Goal: Check status

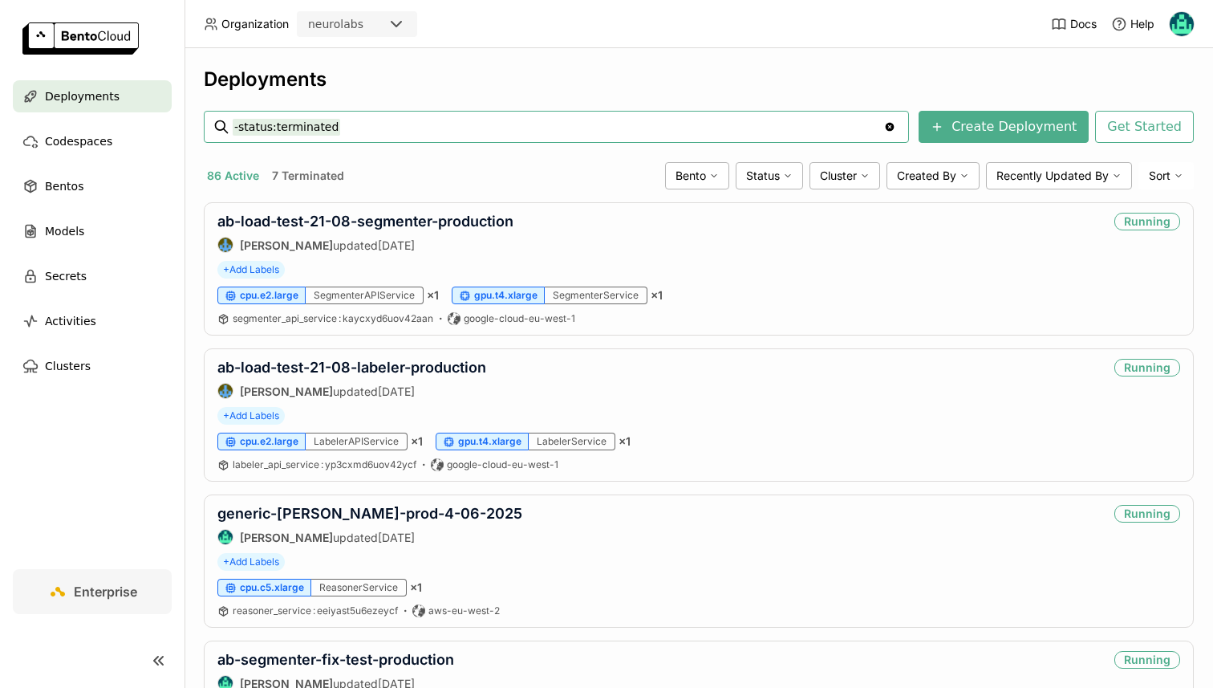
click at [351, 130] on input "-status:terminated" at bounding box center [558, 127] width 651 height 26
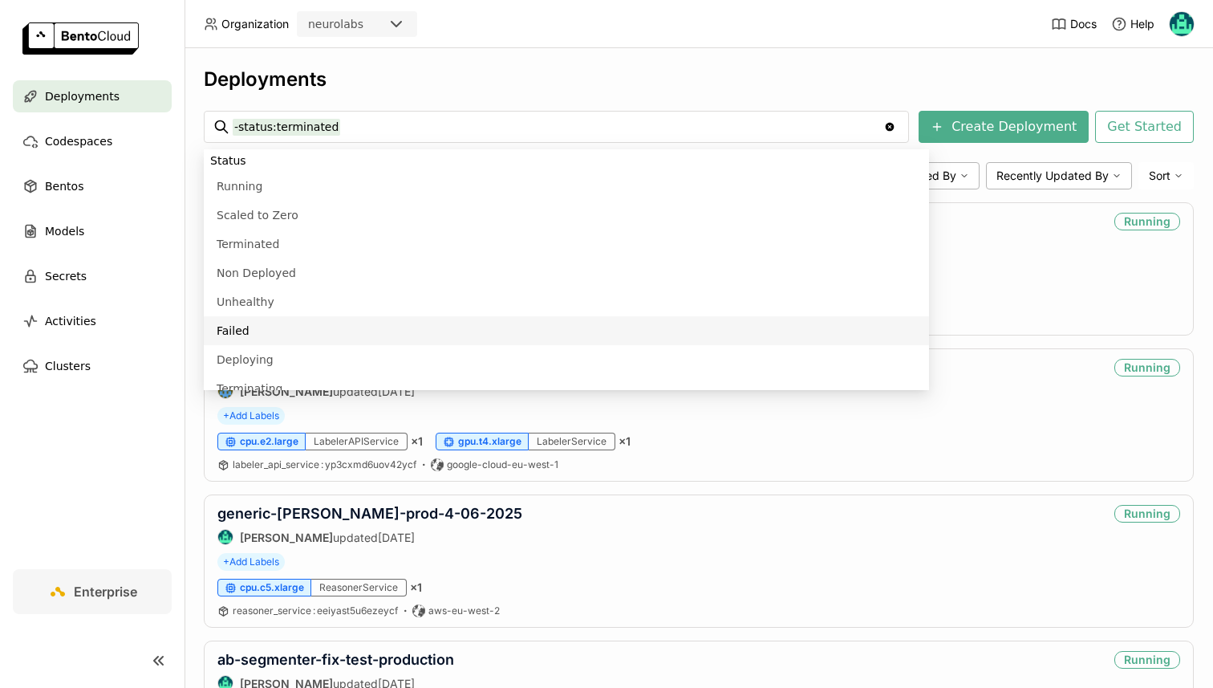
scroll to position [1021, 0]
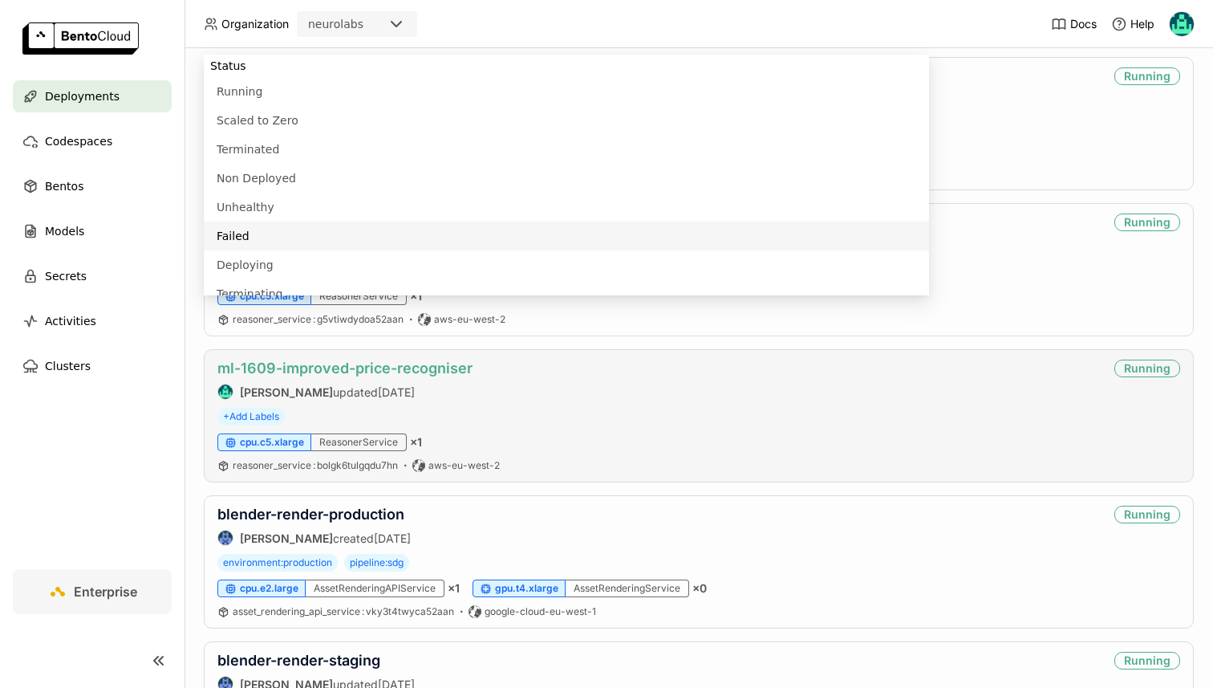
click at [277, 369] on link "ml-1609-improved-price-recogniser" at bounding box center [344, 367] width 255 height 17
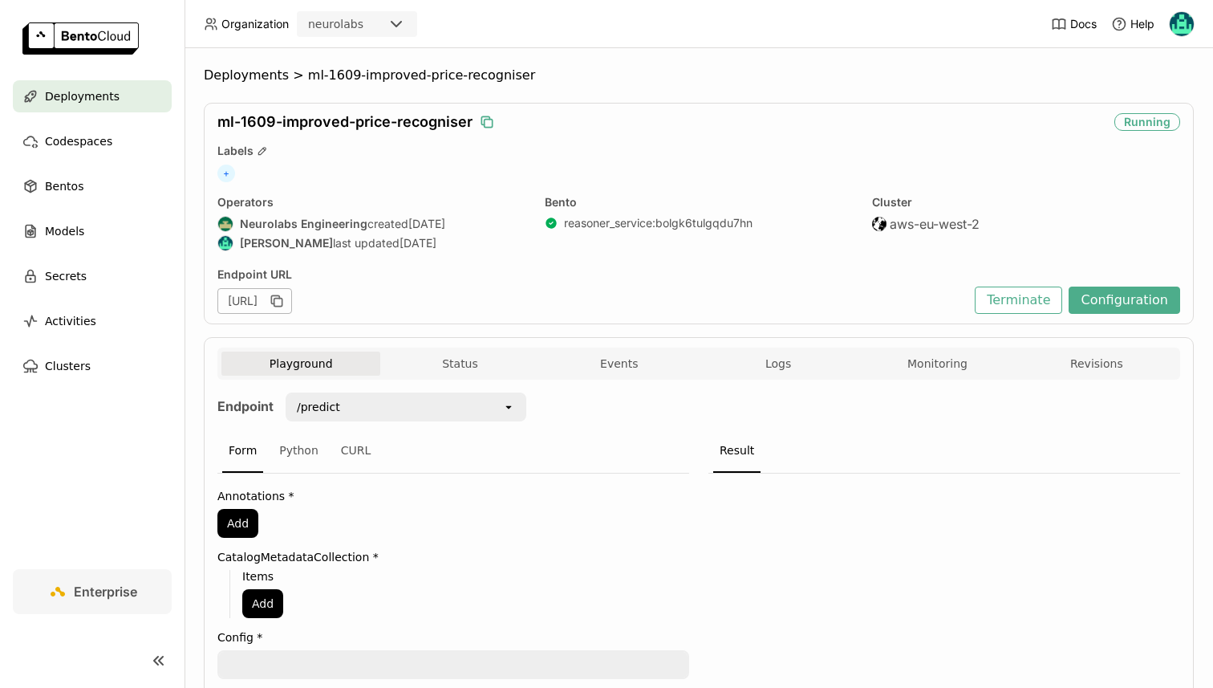
click at [484, 124] on icon "button" at bounding box center [487, 122] width 16 height 16
click at [720, 160] on div "ml-1609-improved-price-recogniser Image Building Labels + Operators Neurolabs E…" at bounding box center [699, 213] width 990 height 221
click at [435, 349] on div "Playground Status Events Logs Monitoring Revisions" at bounding box center [698, 363] width 963 height 32
click at [440, 360] on button "Status" at bounding box center [459, 363] width 159 height 24
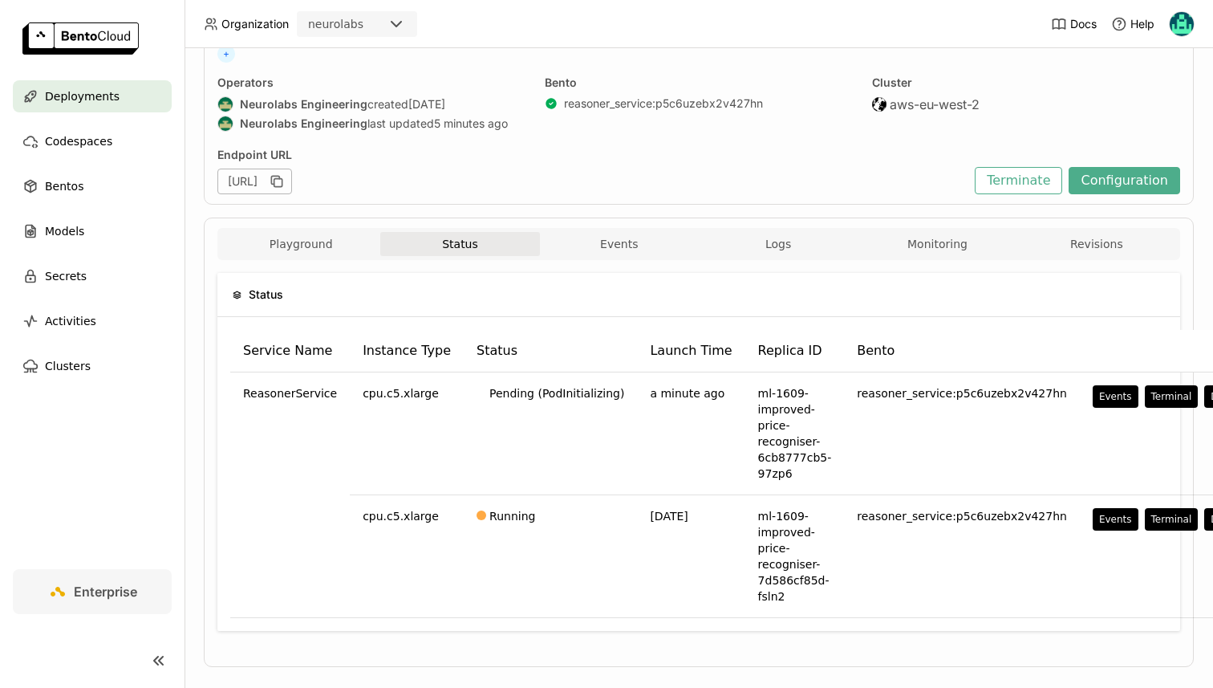
scroll to position [119, 0]
click at [772, 236] on button "Logs" at bounding box center [778, 245] width 159 height 24
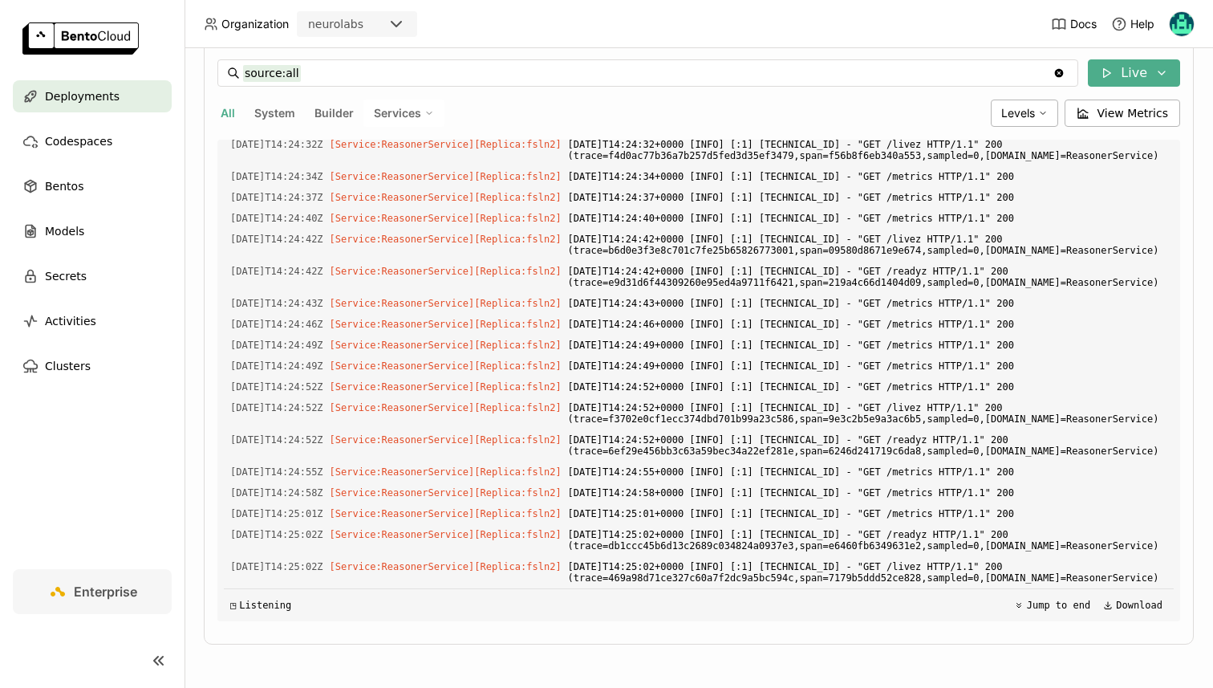
scroll to position [17714, 0]
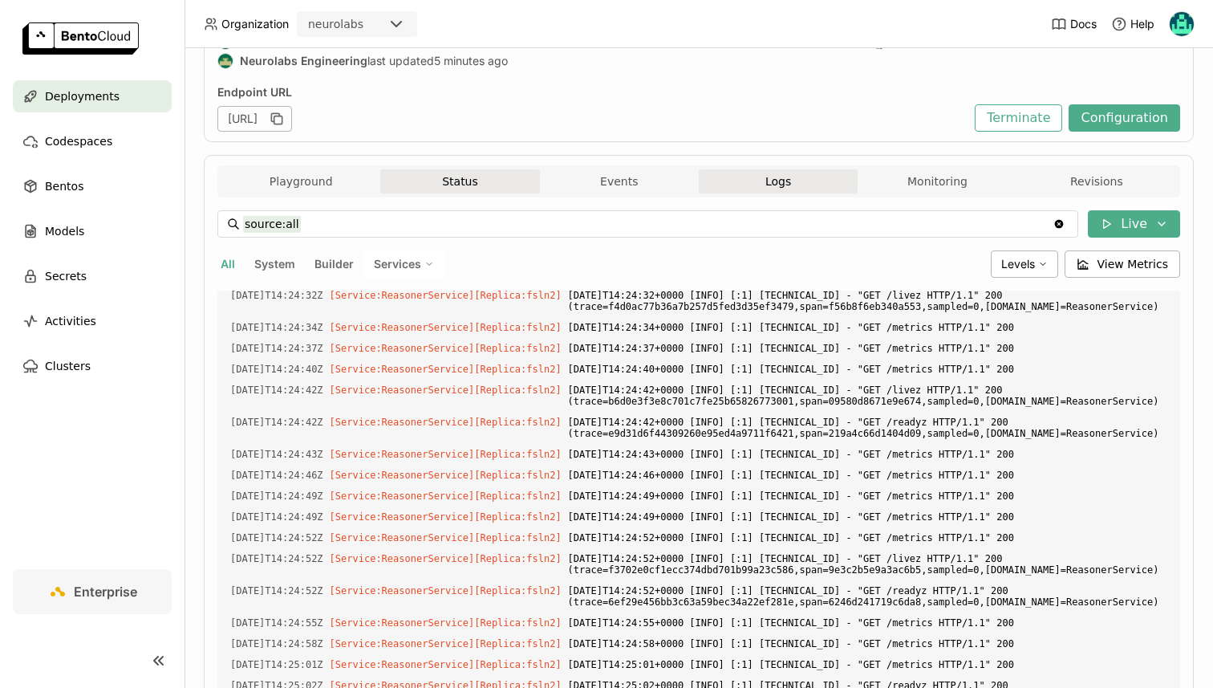
click at [438, 188] on button "Status" at bounding box center [459, 181] width 159 height 24
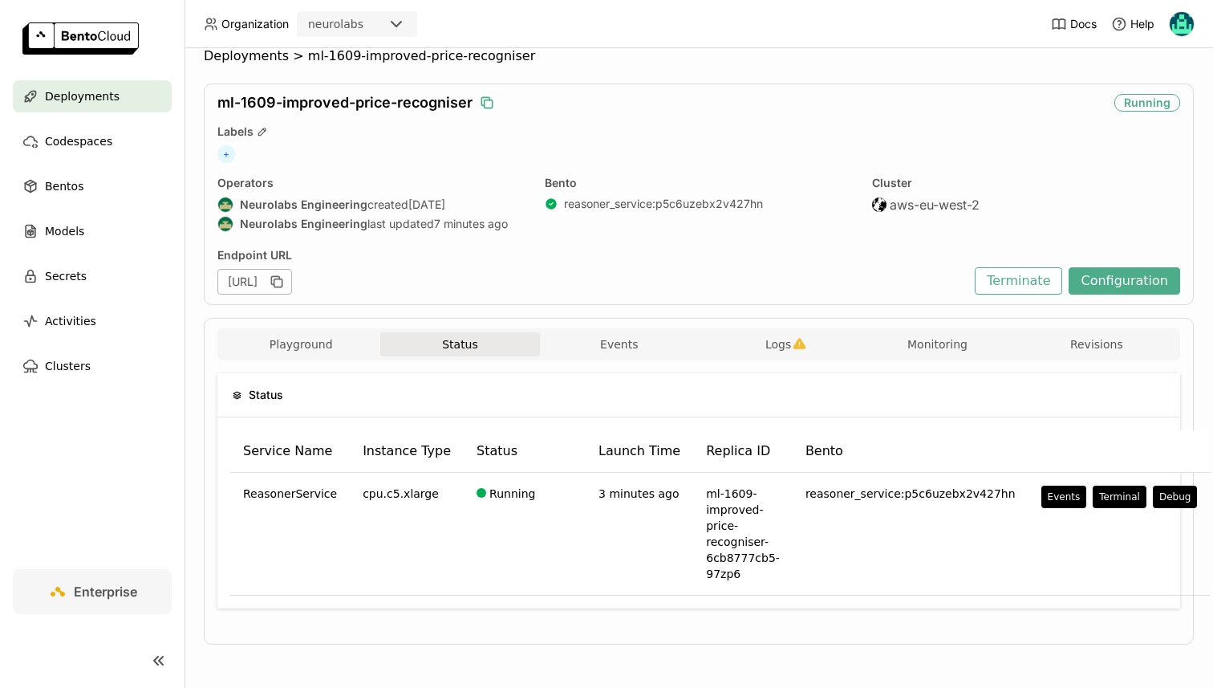
scroll to position [19, 0]
click at [60, 100] on span "Deployments" at bounding box center [82, 96] width 75 height 19
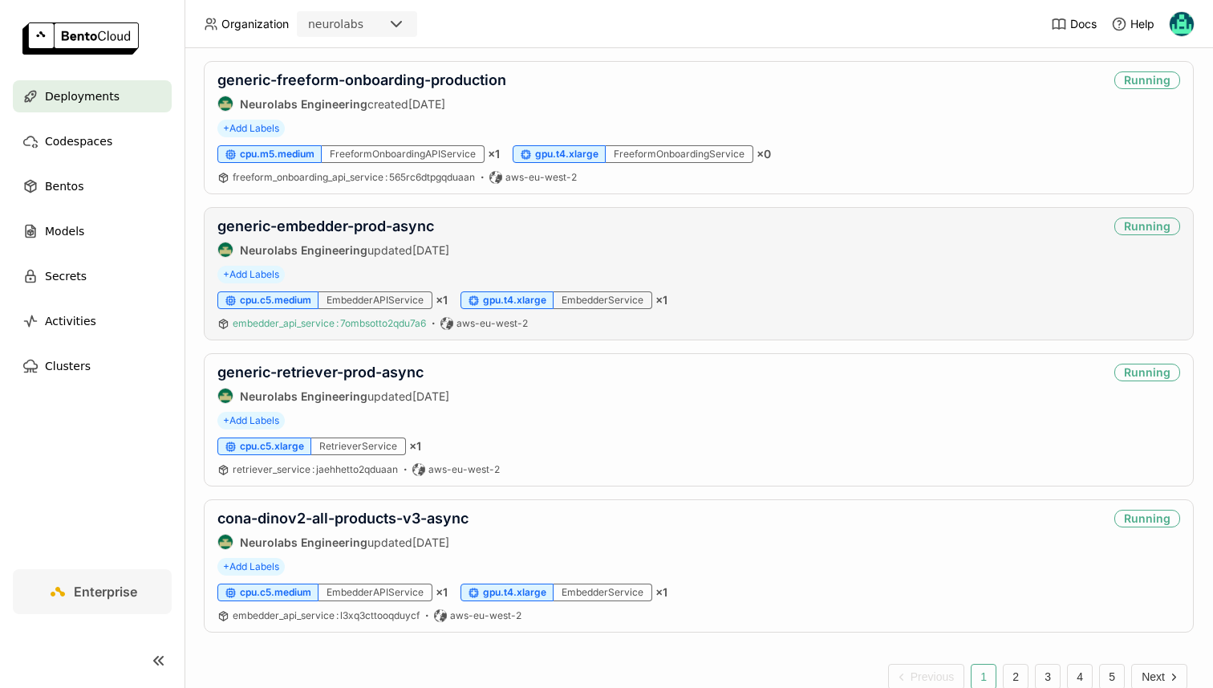
scroll to position [2482, 0]
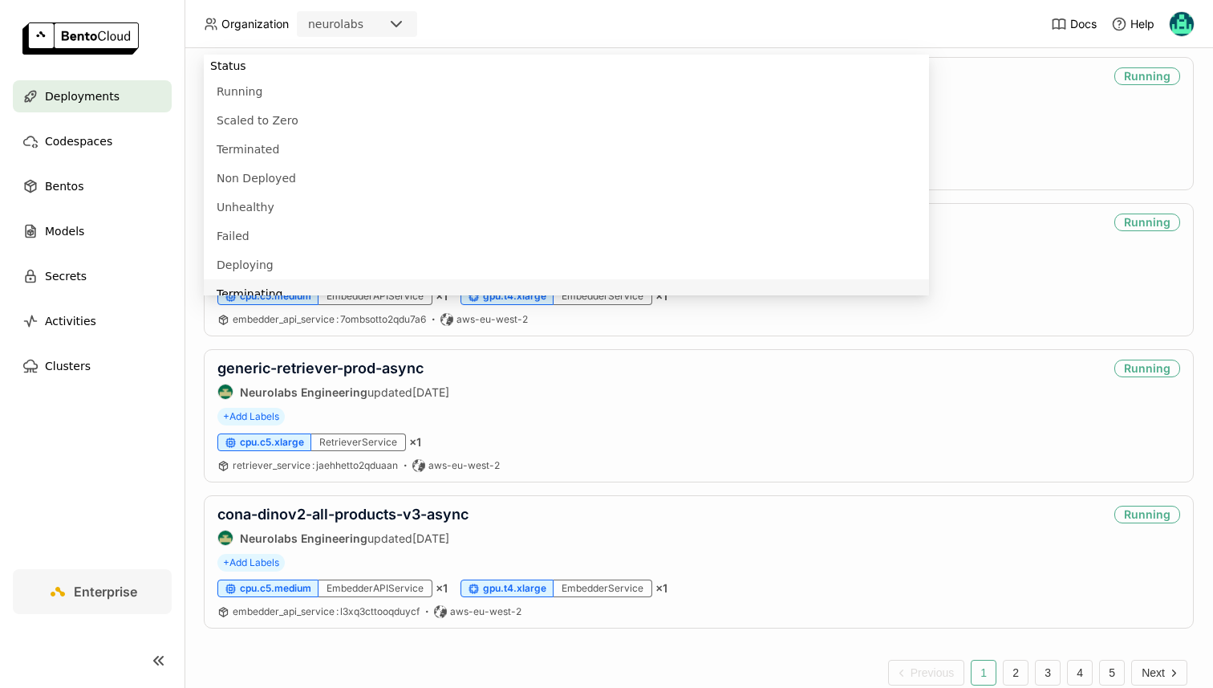
click at [190, 468] on div "Deployments Create Deployment Get Started 86 Active 7 Terminated Bento Status C…" at bounding box center [699, 367] width 1029 height 639
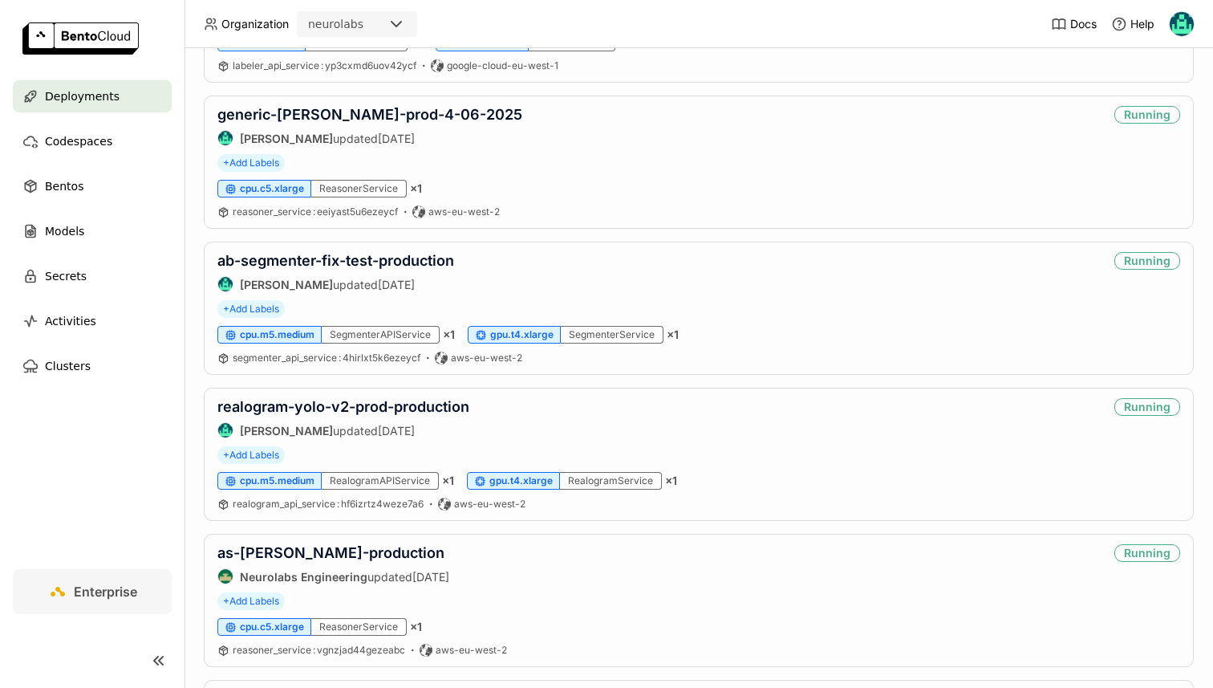
scroll to position [0, 0]
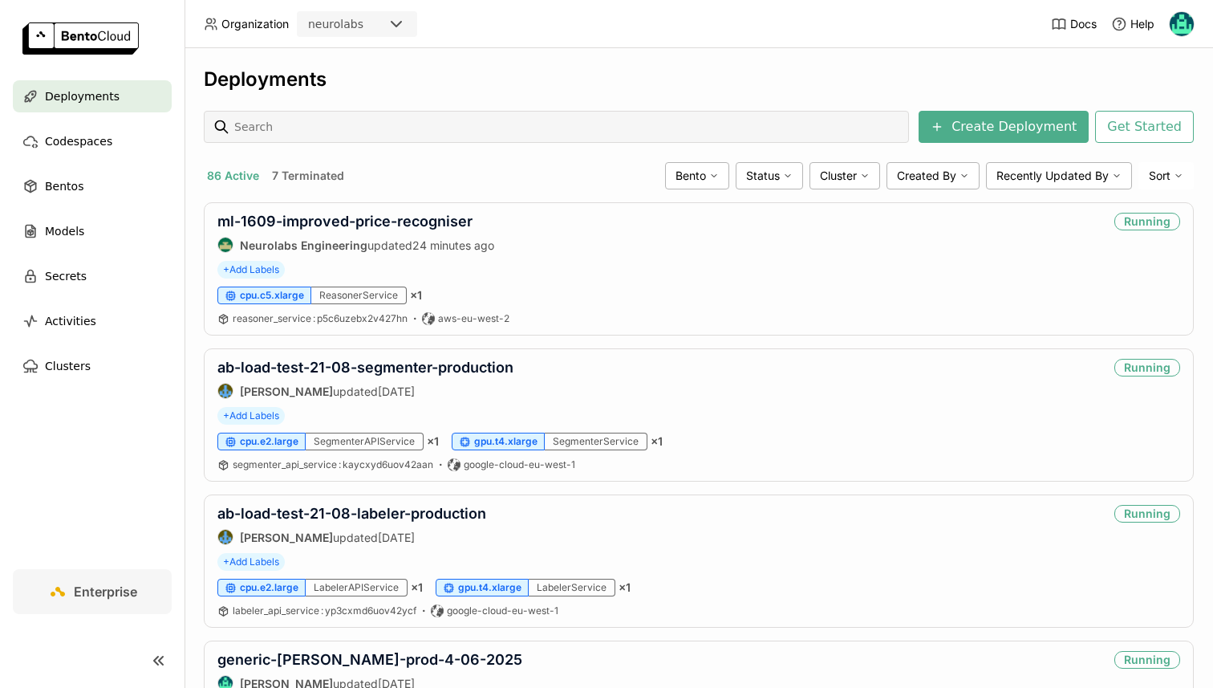
click at [339, 140] on div at bounding box center [566, 127] width 667 height 30
click at [319, 124] on input at bounding box center [568, 127] width 670 height 26
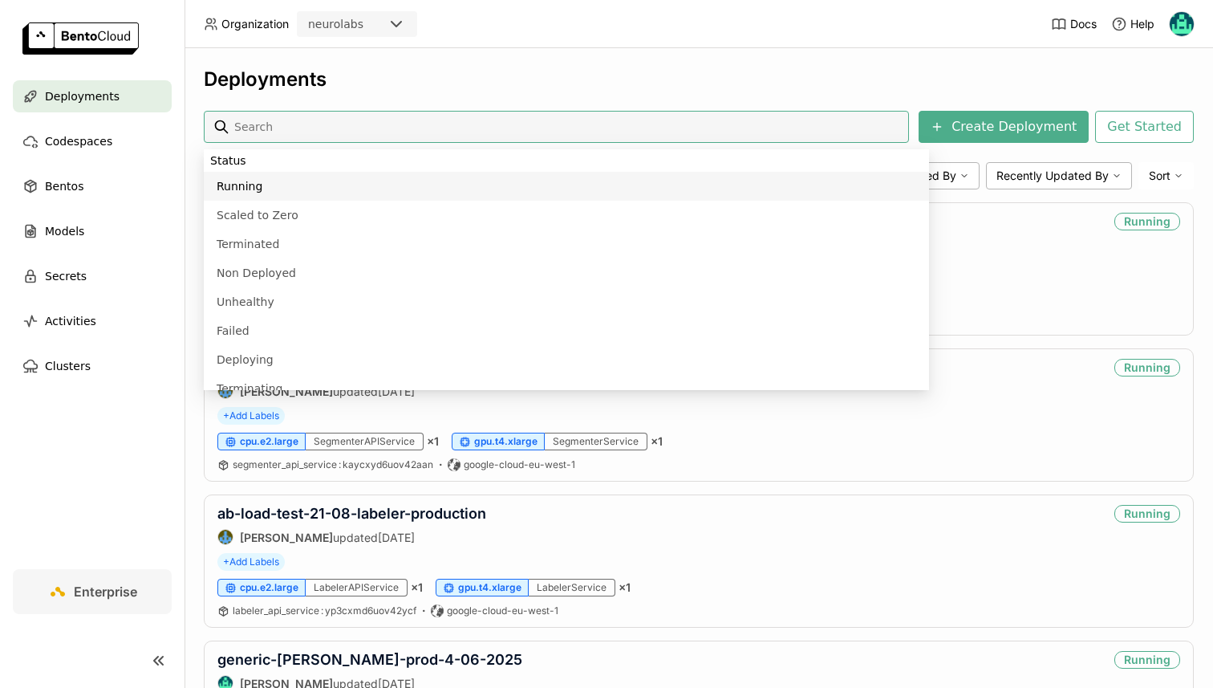
paste input "coke-clip-labeller-2025-"
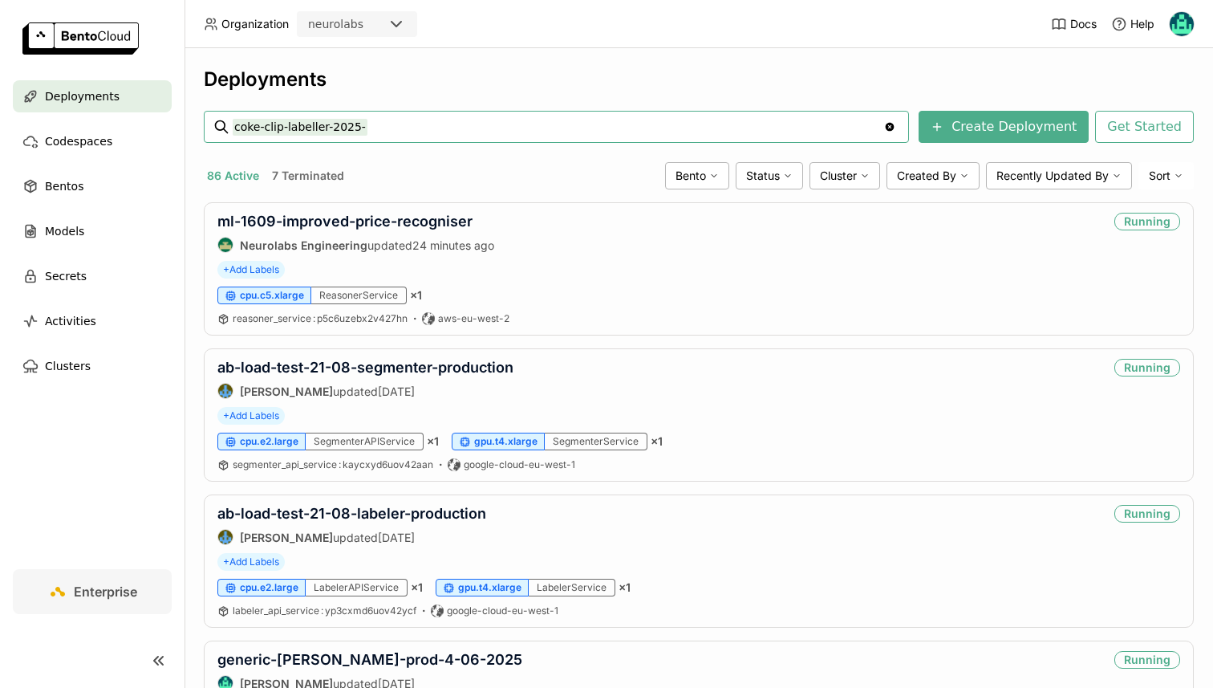
type input "coke-clip-labeller-2025-"
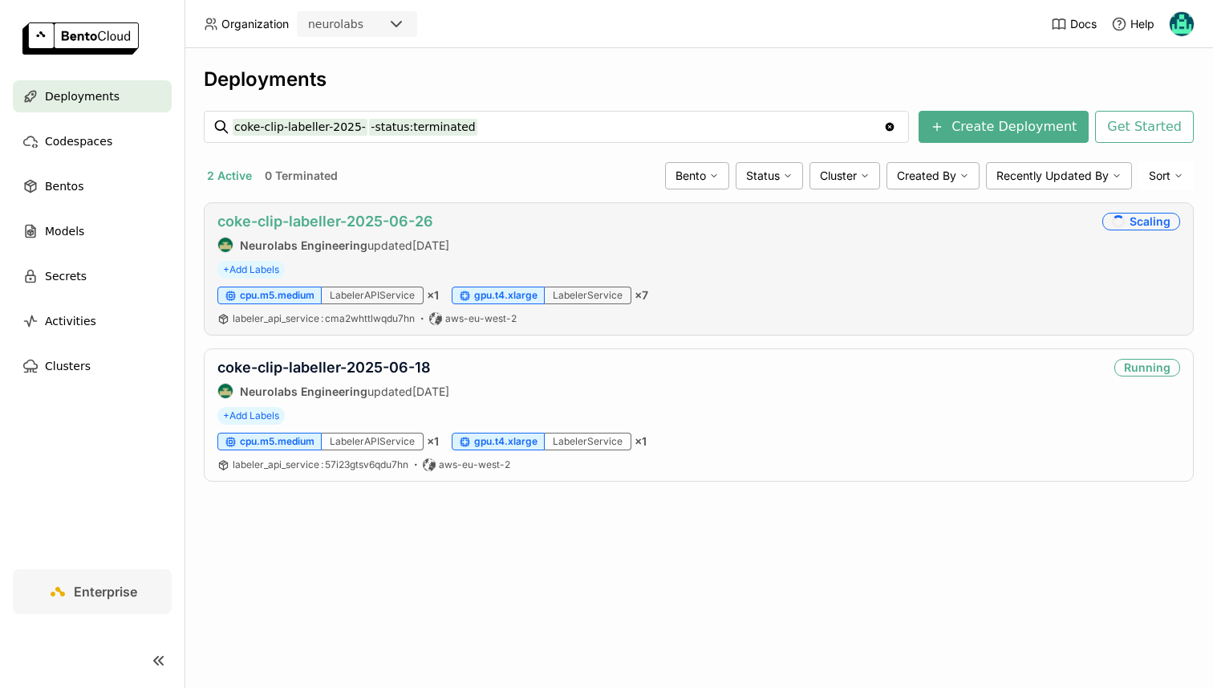
click at [325, 218] on link "coke-clip-labeller-2025-06-26" at bounding box center [325, 221] width 216 height 17
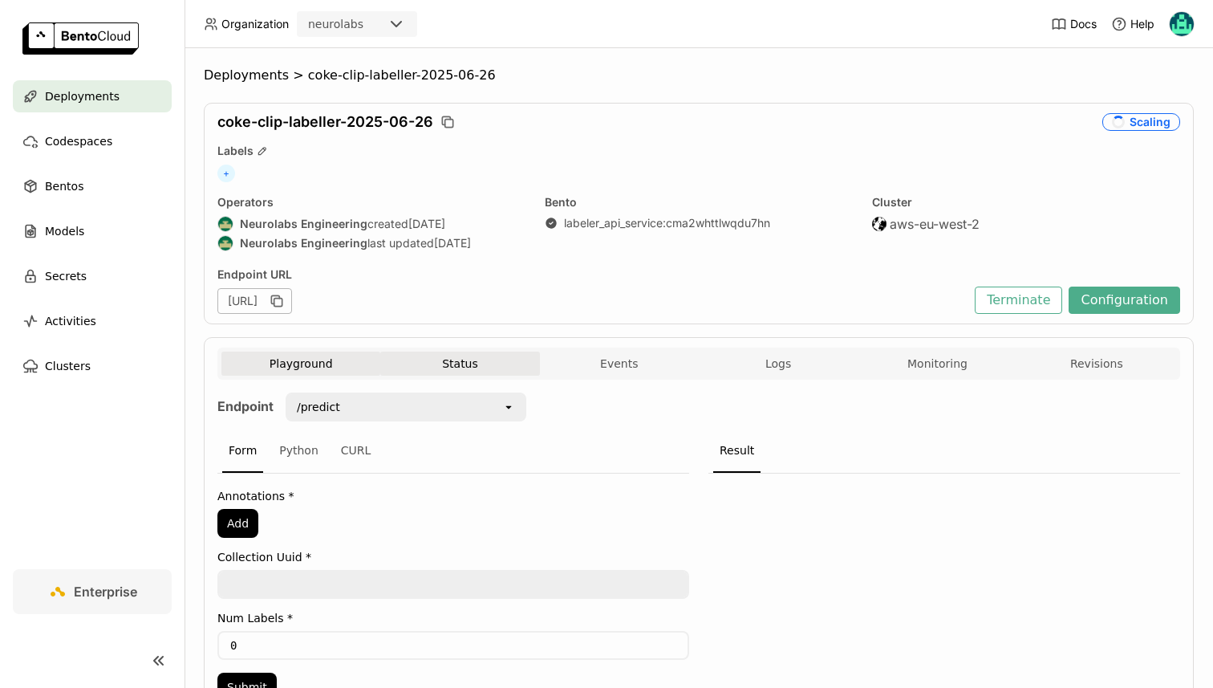
click at [470, 357] on button "Status" at bounding box center [459, 363] width 159 height 24
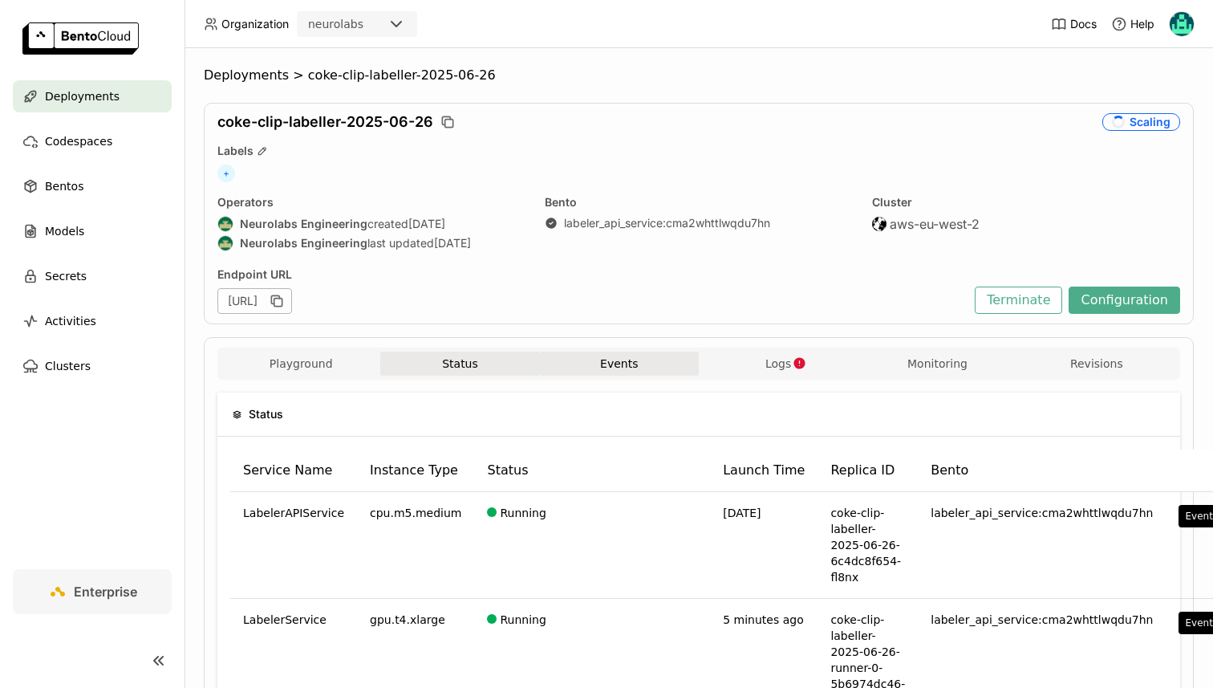
click at [575, 369] on button "Events" at bounding box center [619, 363] width 159 height 24
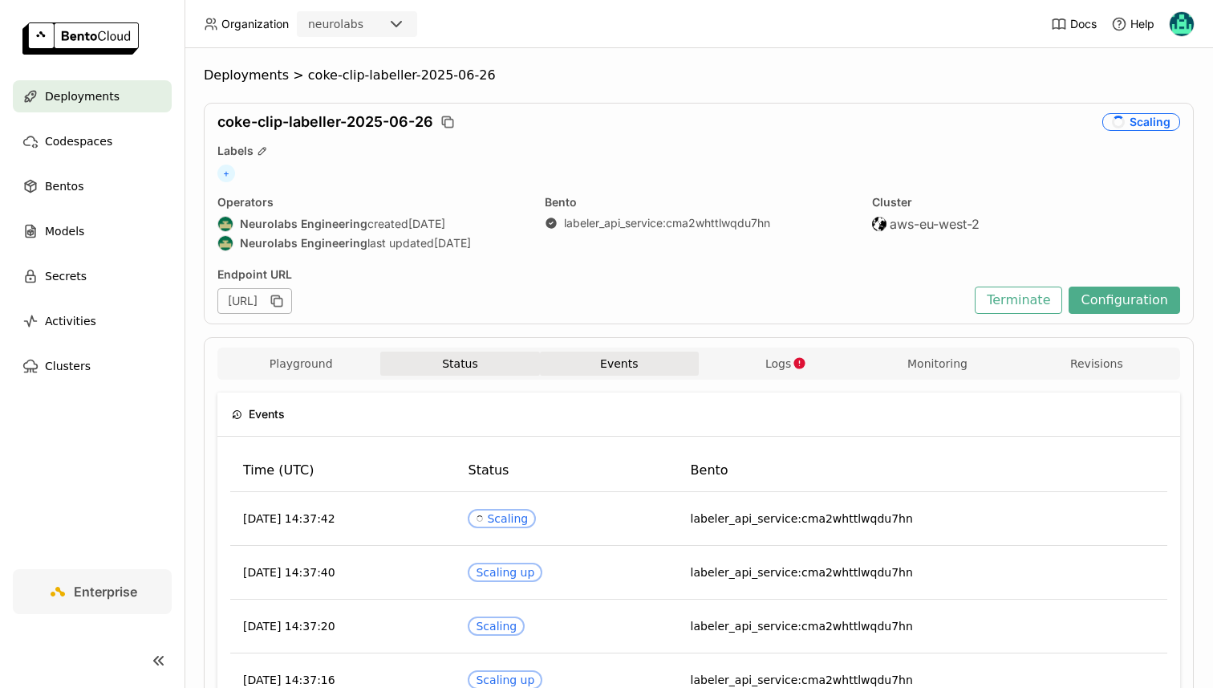
click at [485, 363] on button "Status" at bounding box center [459, 363] width 159 height 24
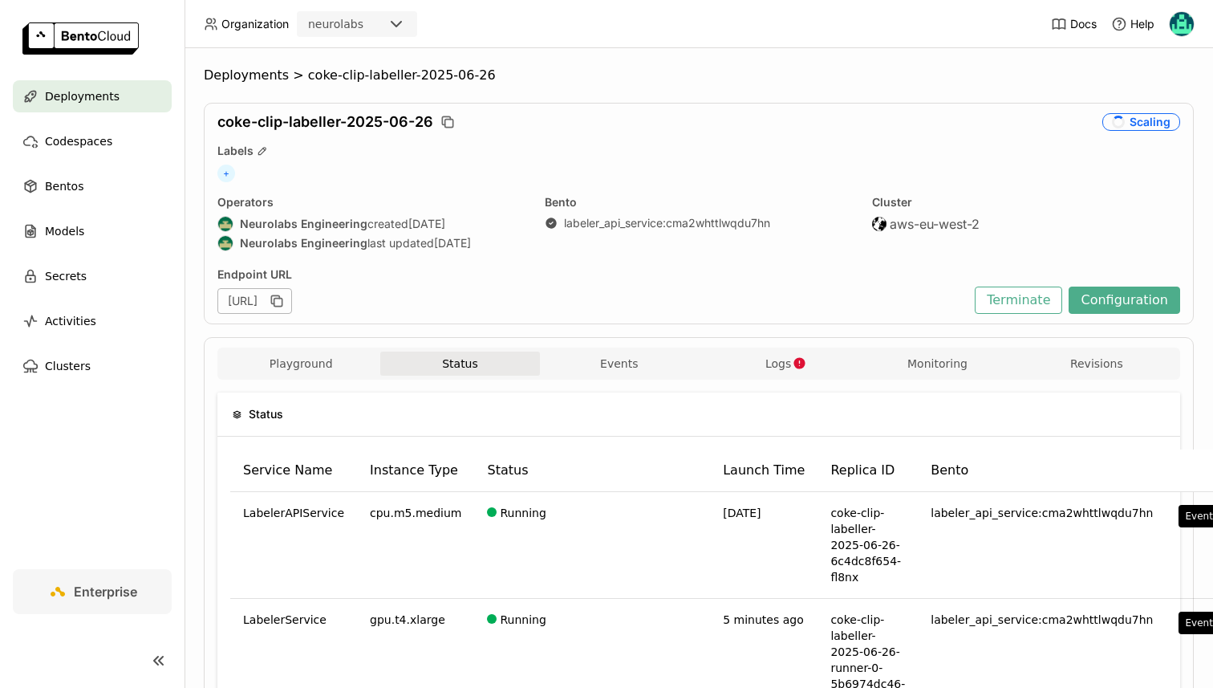
click at [774, 363] on span "Logs" at bounding box center [778, 363] width 26 height 14
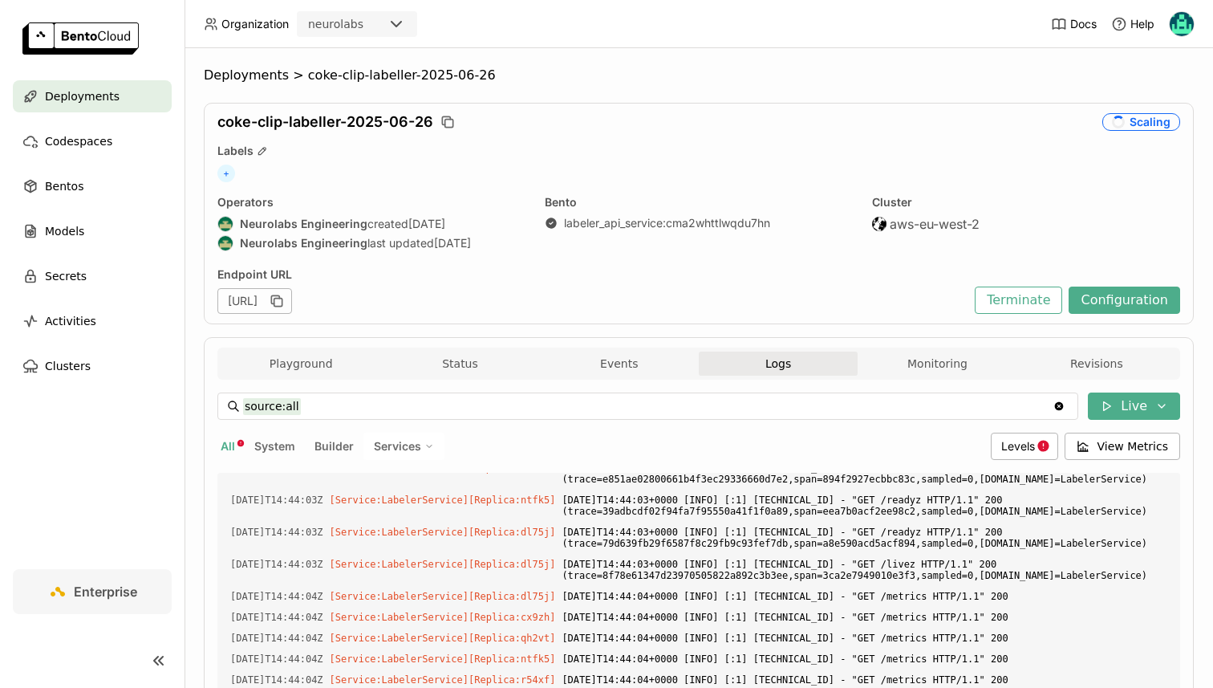
scroll to position [3157, 0]
click at [1004, 440] on div "Levels" at bounding box center [1024, 445] width 67 height 27
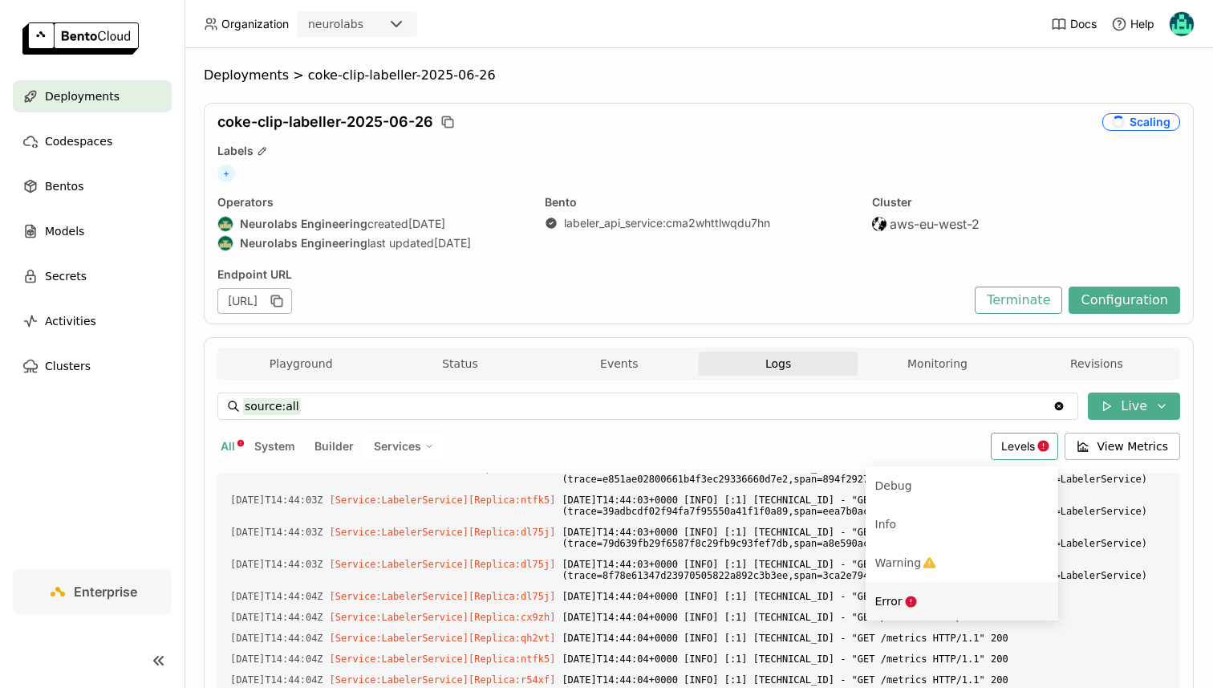
click at [919, 595] on div "Error" at bounding box center [961, 600] width 173 height 19
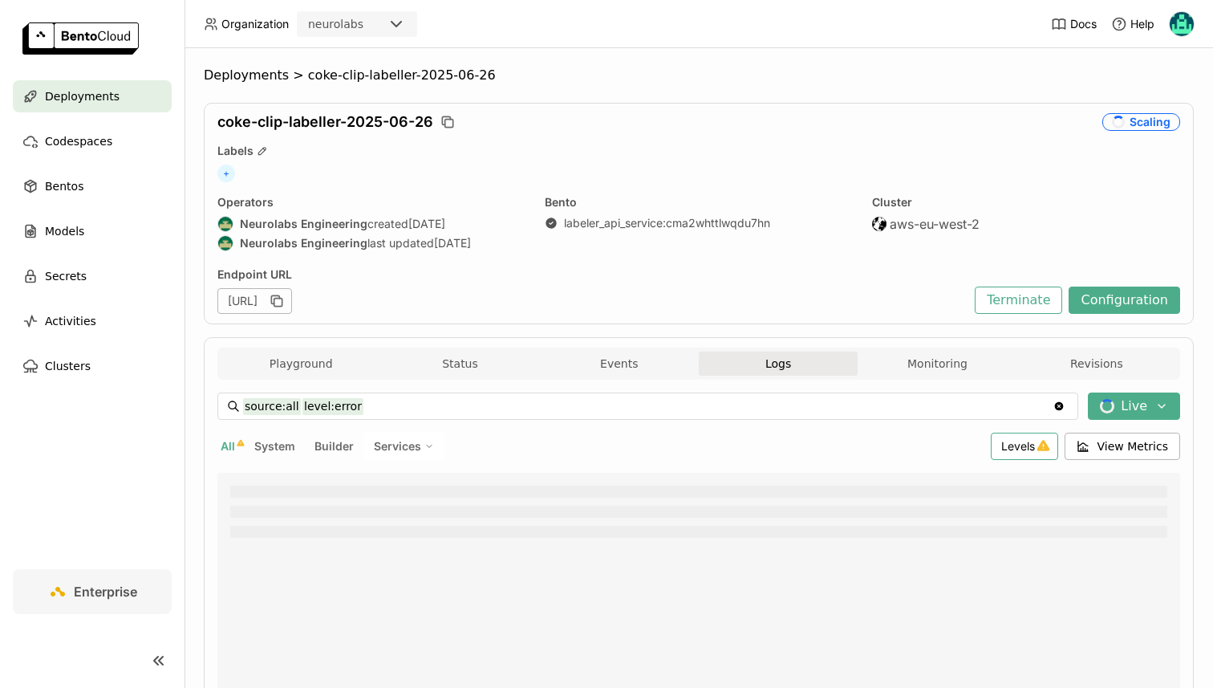
click at [1016, 457] on div "Levels" at bounding box center [1024, 445] width 67 height 27
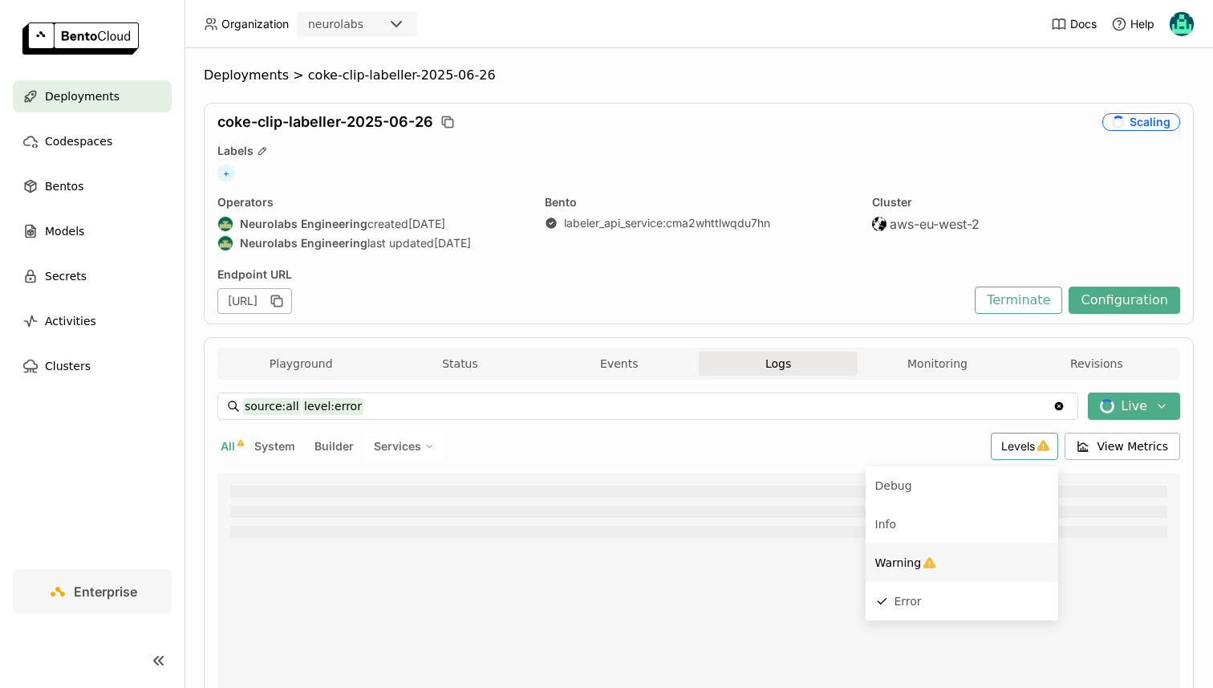
click at [942, 565] on div "Warning" at bounding box center [961, 562] width 173 height 19
type input "source:all level:error level:warning"
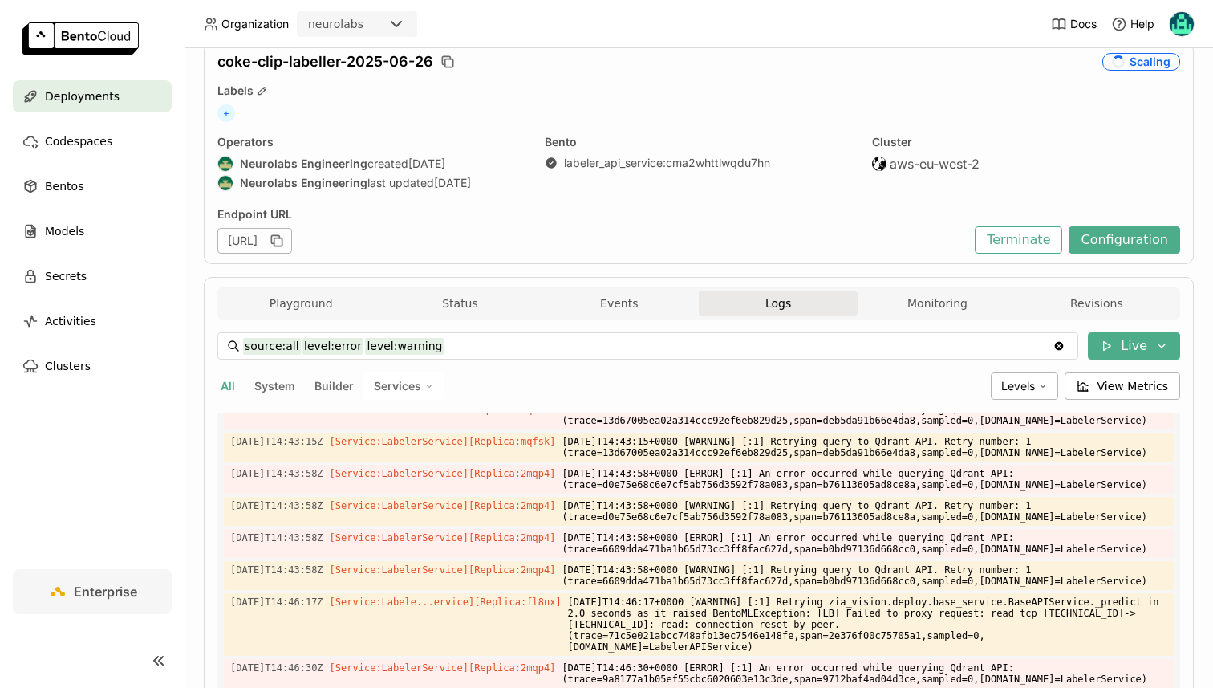
scroll to position [0, 0]
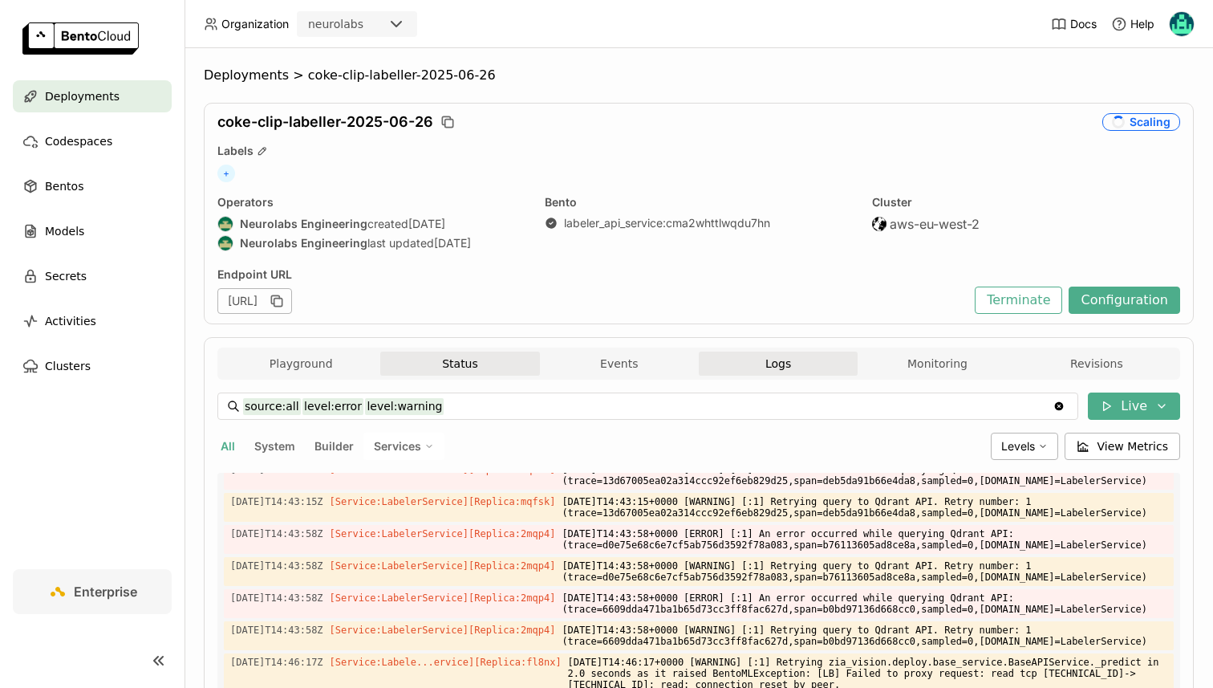
click at [485, 359] on button "Status" at bounding box center [459, 363] width 159 height 24
